Goal: Information Seeking & Learning: Learn about a topic

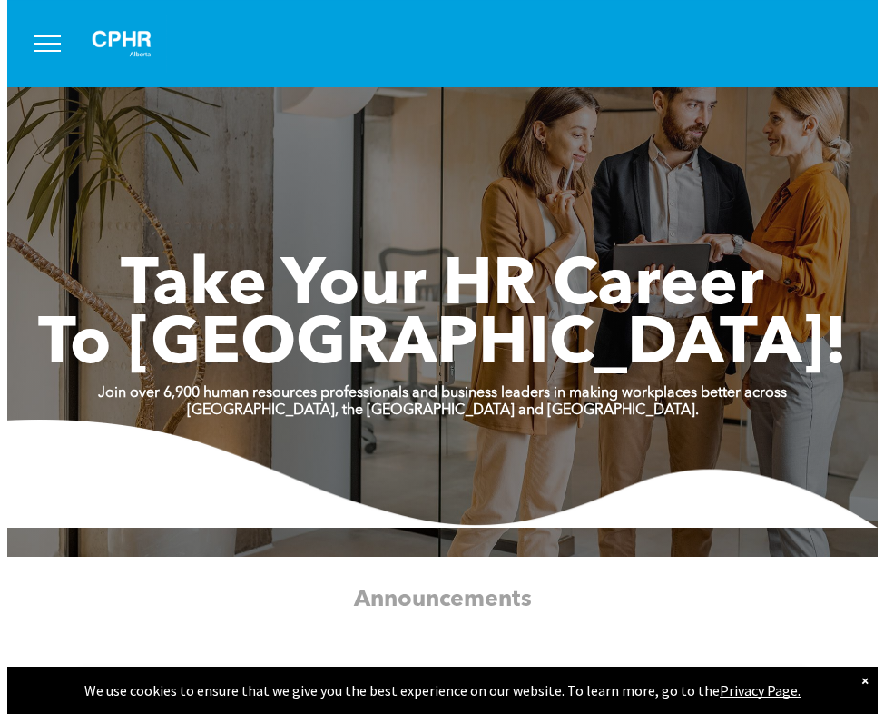
scroll to position [93, 0]
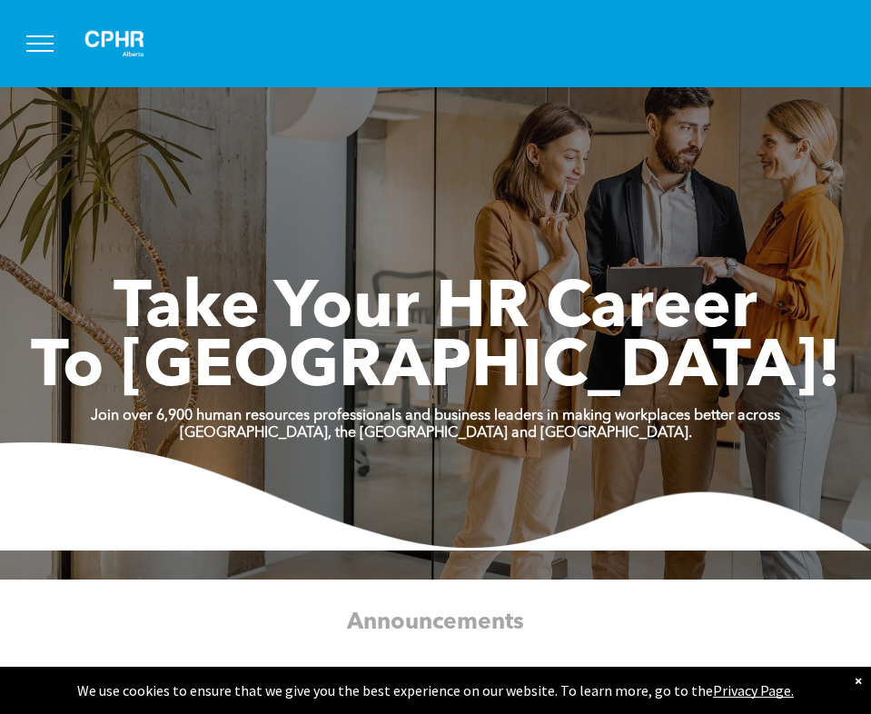
click at [23, 31] on button "menu" at bounding box center [39, 43] width 47 height 47
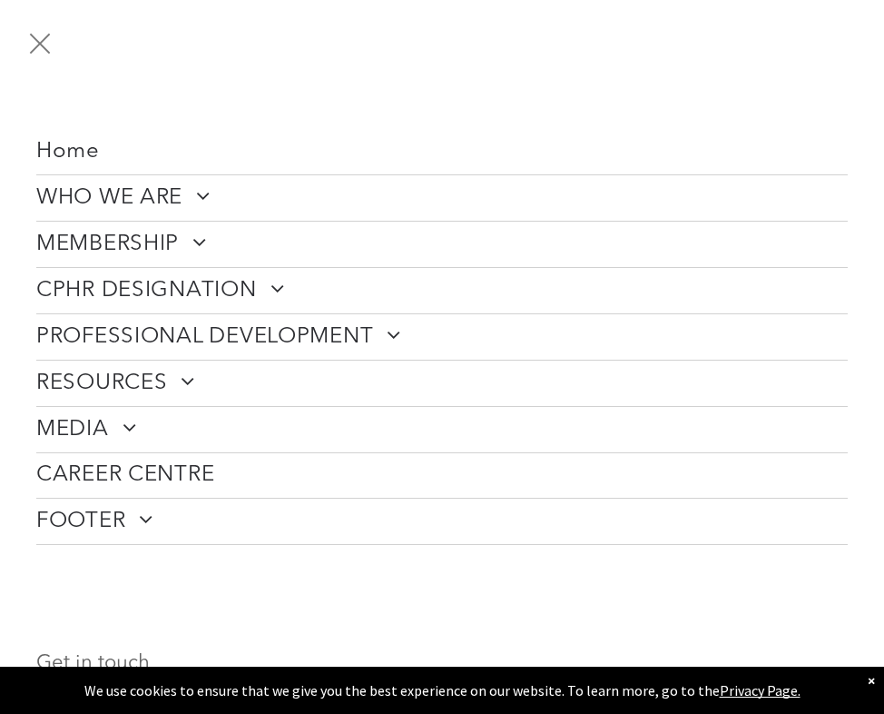
click at [143, 241] on span "MEMBERSHIP" at bounding box center [121, 244] width 171 height 27
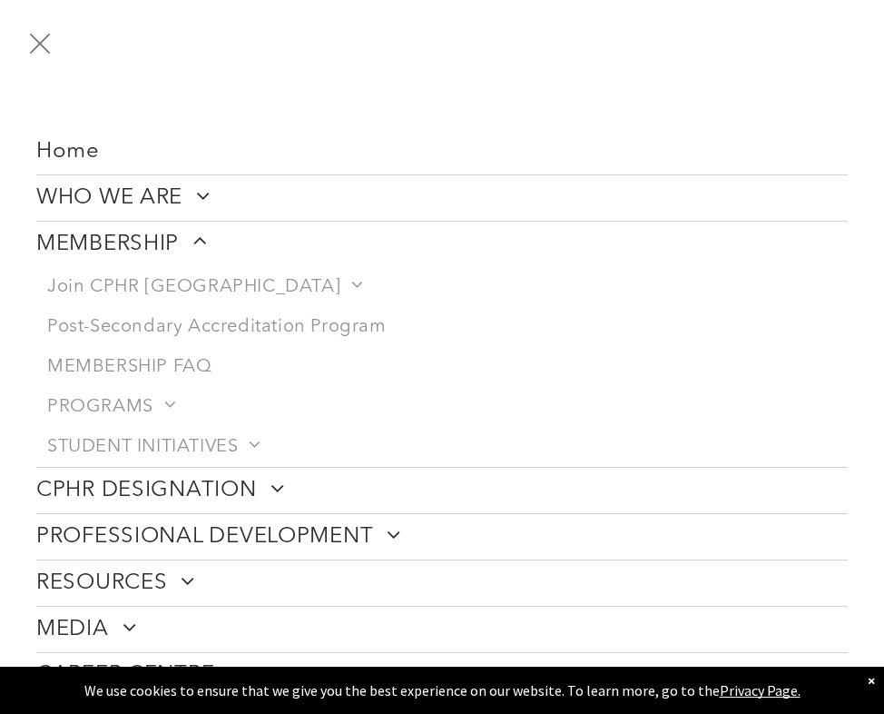
click at [225, 497] on span "CPHR DESIGNATION" at bounding box center [160, 490] width 248 height 27
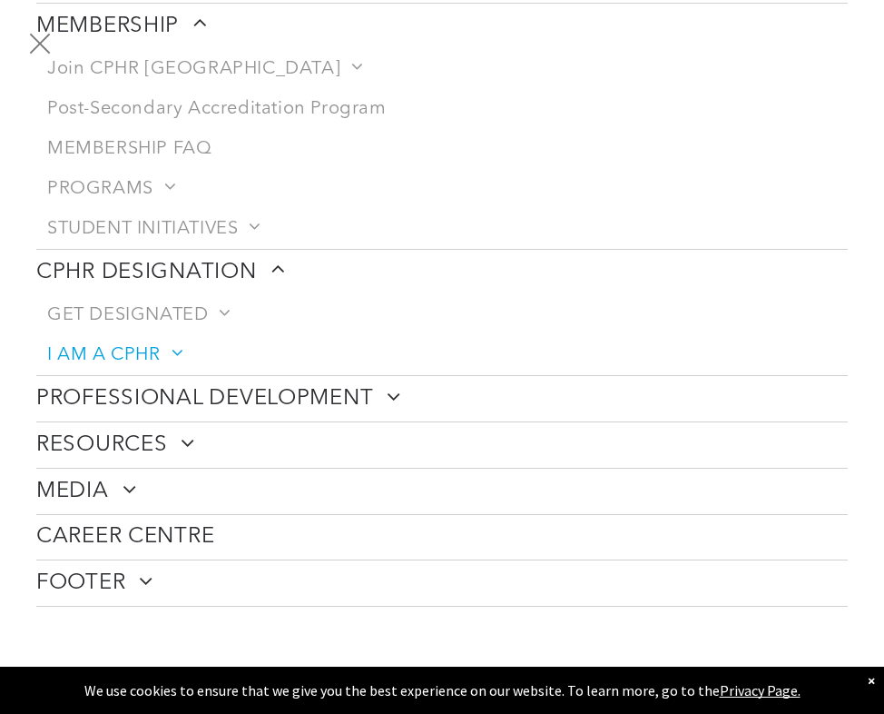
scroll to position [220, 0]
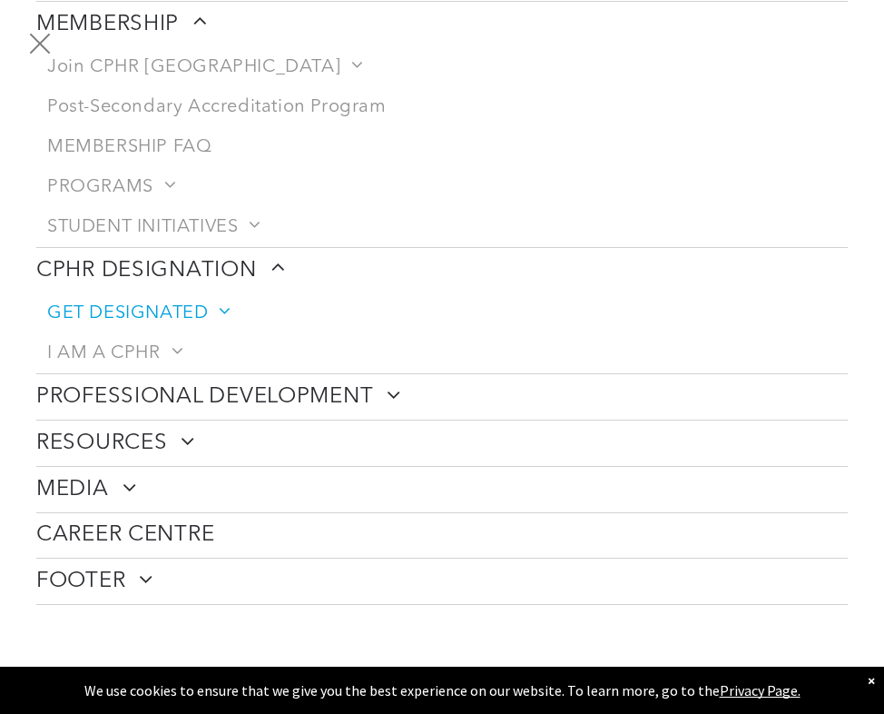
click at [221, 312] on span at bounding box center [218, 311] width 21 height 18
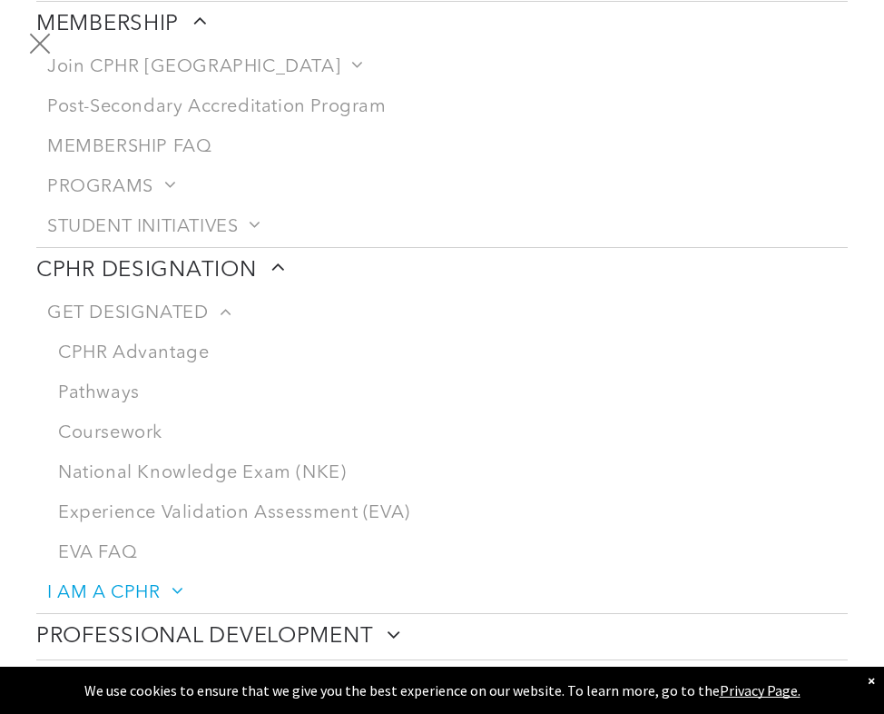
click at [111, 595] on span "I AM A CPHR" at bounding box center [113, 593] width 133 height 22
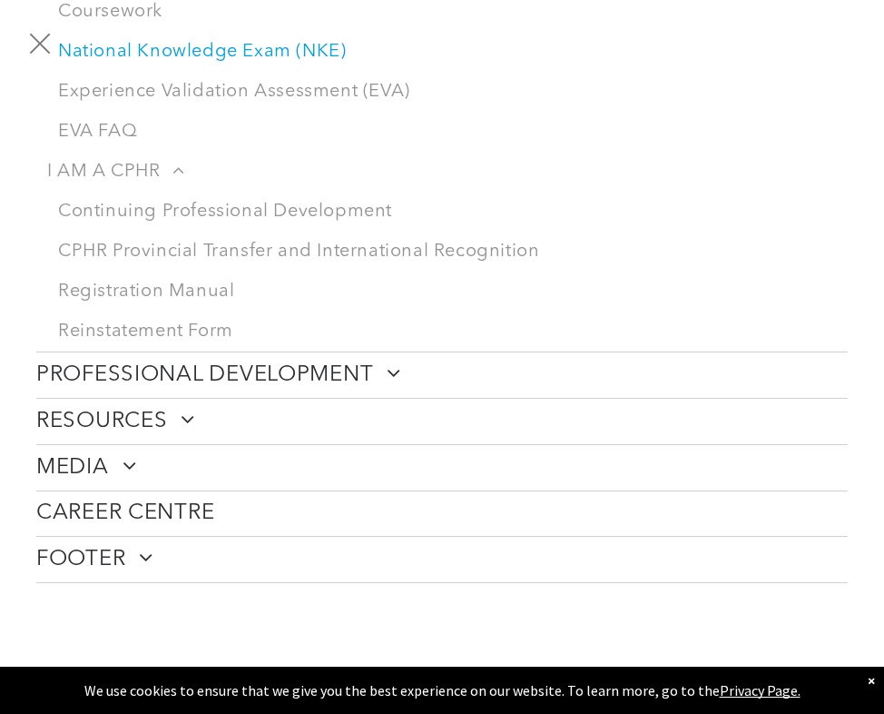
scroll to position [642, 0]
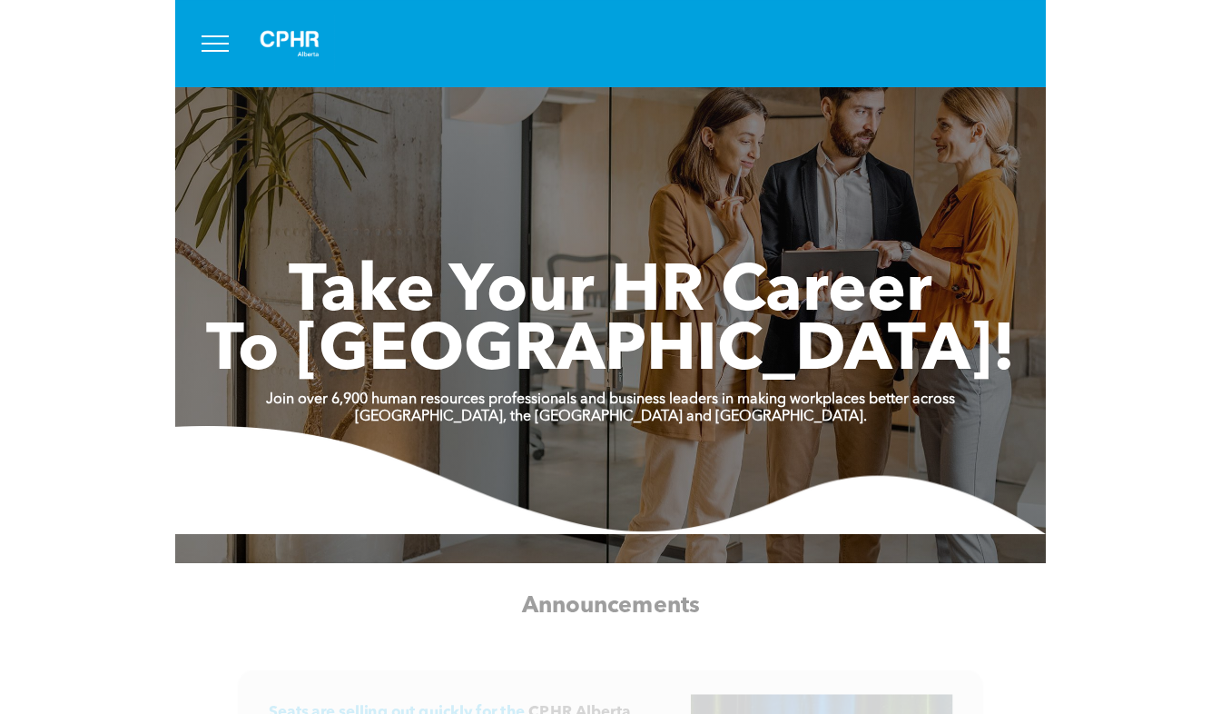
scroll to position [40, 0]
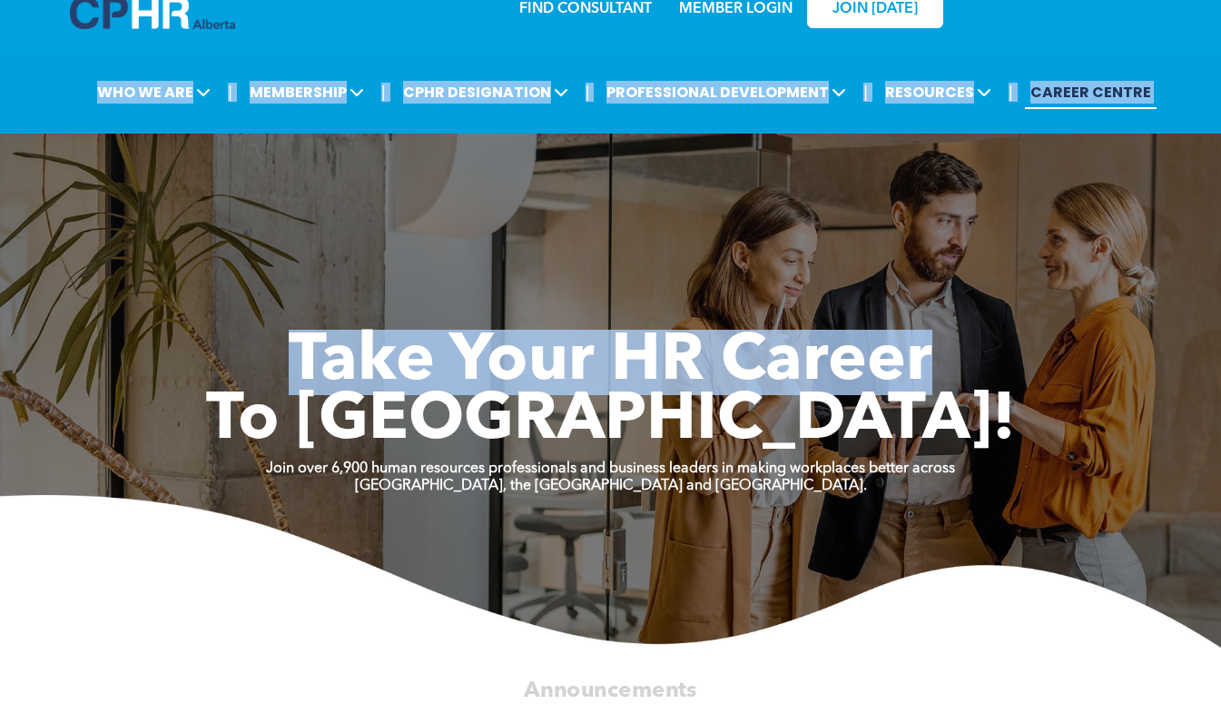
drag, startPoint x: 1211, startPoint y: 20, endPoint x: 936, endPoint y: 261, distance: 366.0
click at [870, 261] on div "Take Your HR Career To New Heights!" at bounding box center [610, 346] width 1089 height 209
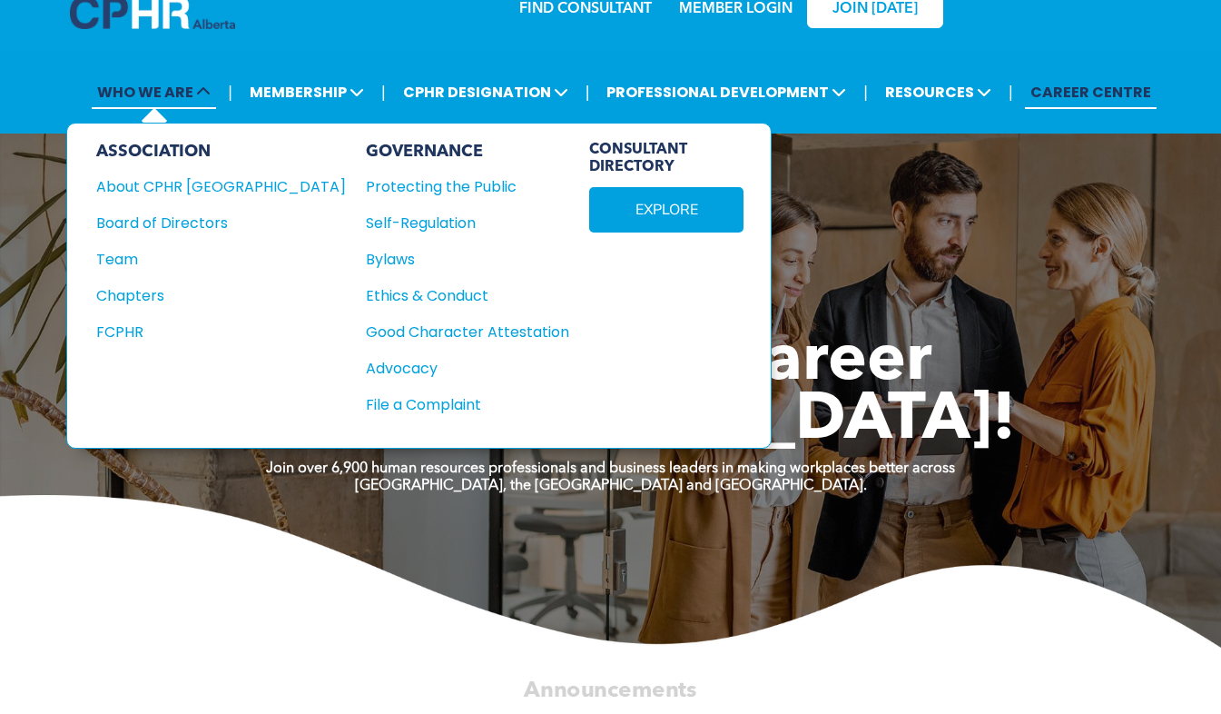
click at [157, 96] on span "WHO WE ARE" at bounding box center [154, 92] width 124 height 34
click at [182, 186] on div "About CPHR Alberta" at bounding box center [208, 186] width 225 height 23
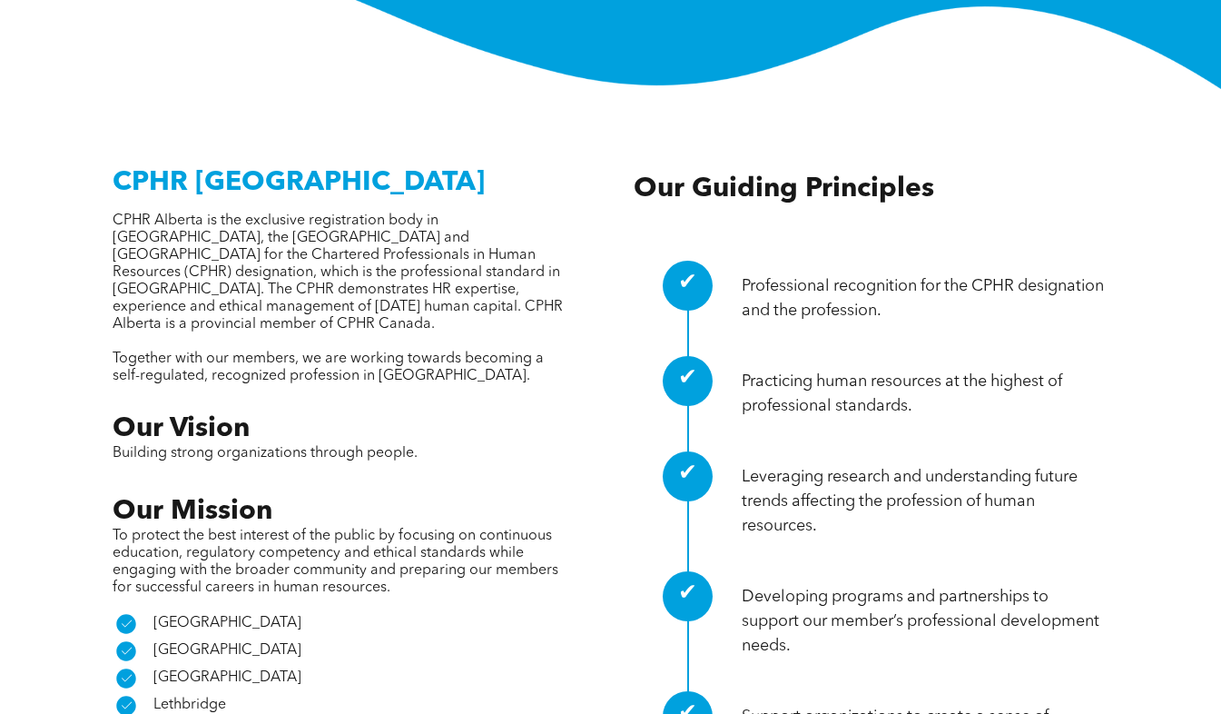
scroll to position [604, 0]
